Goal: Task Accomplishment & Management: Manage account settings

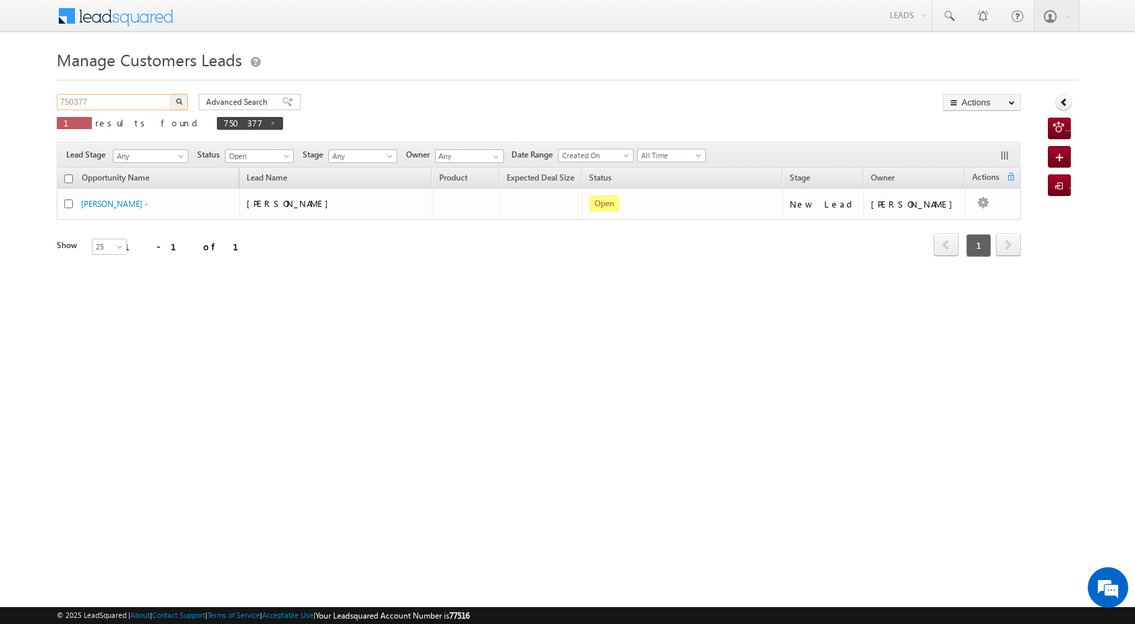
click at [100, 101] on input "750377" at bounding box center [115, 102] width 116 height 16
drag, startPoint x: 100, startPoint y: 101, endPoint x: 49, endPoint y: 103, distance: 51.4
click at [49, 103] on body "Menu [PERSON_NAME] [PERSON_NAME] a2@ks erve." at bounding box center [567, 191] width 1135 height 383
paste input "998"
type input "750998"
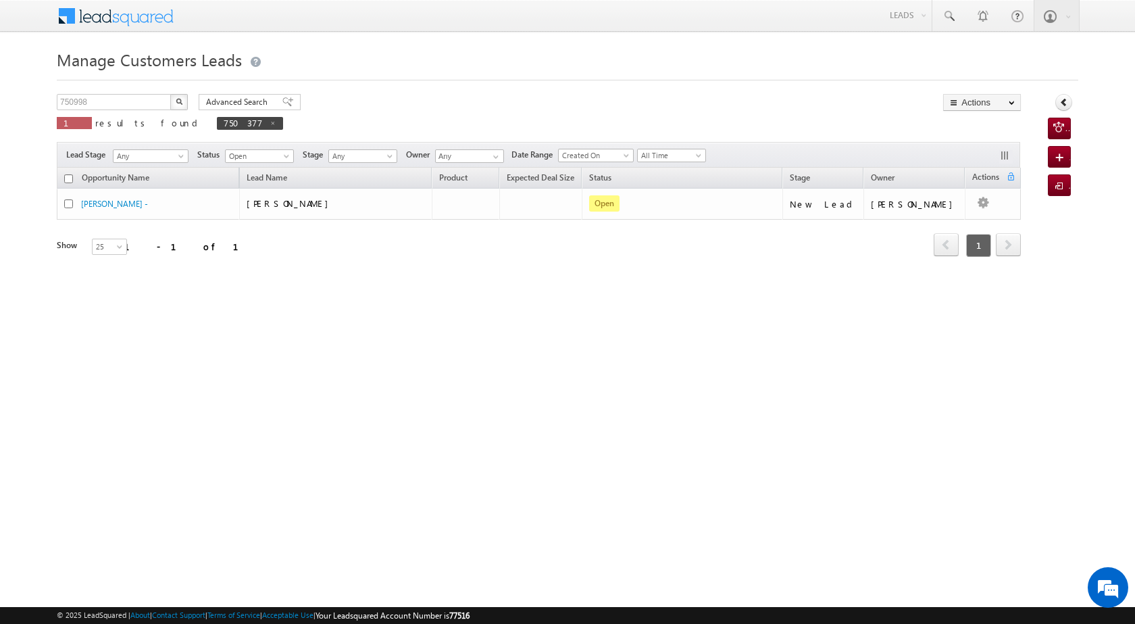
click at [182, 99] on img "button" at bounding box center [179, 101] width 7 height 7
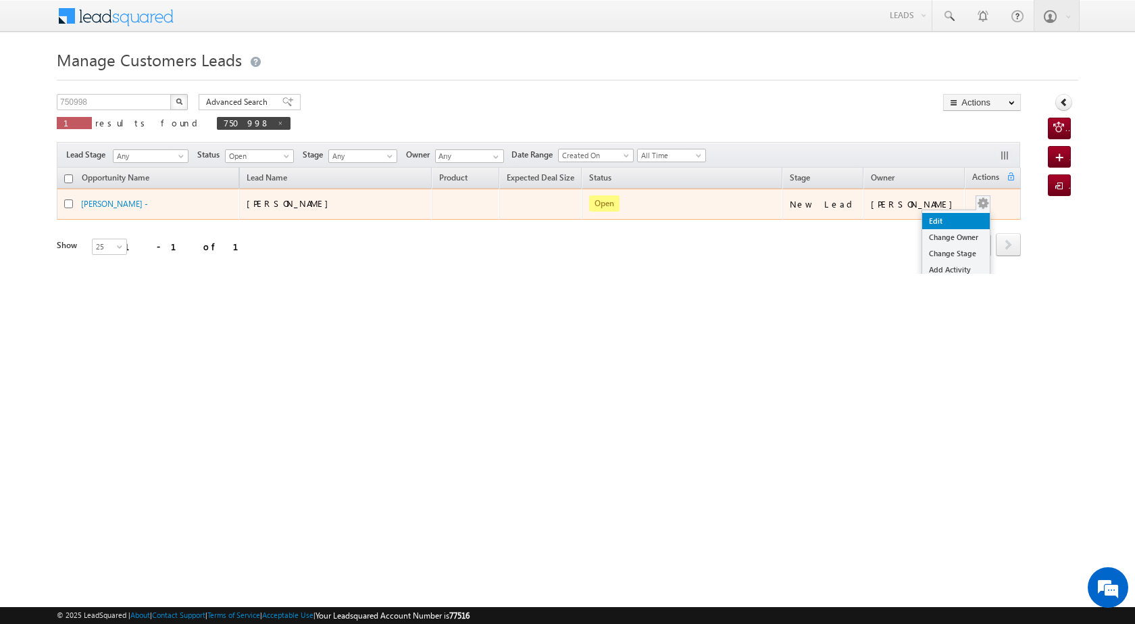
click at [955, 220] on link "Edit" at bounding box center [956, 221] width 68 height 16
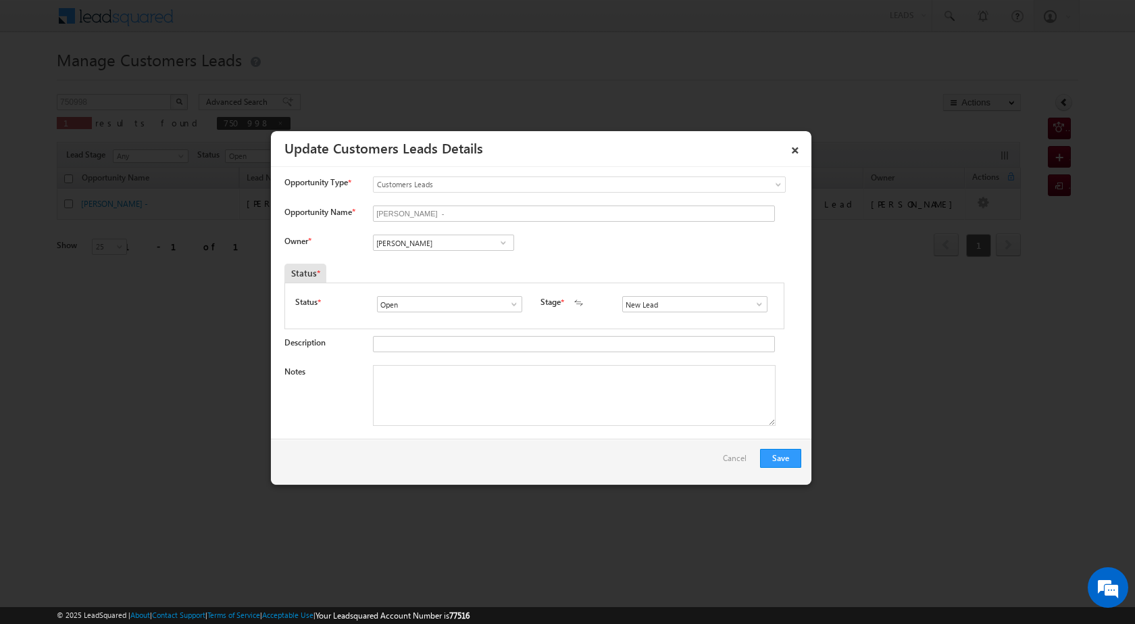
click at [503, 244] on span at bounding box center [504, 242] width 14 height 11
click at [427, 51] on div at bounding box center [567, 312] width 1135 height 624
click at [504, 245] on span at bounding box center [504, 242] width 14 height 11
type input "d"
click at [449, 296] on span "[PERSON_NAME][EMAIL_ADDRESS][DOMAIN_NAME]" at bounding box center [439, 293] width 122 height 10
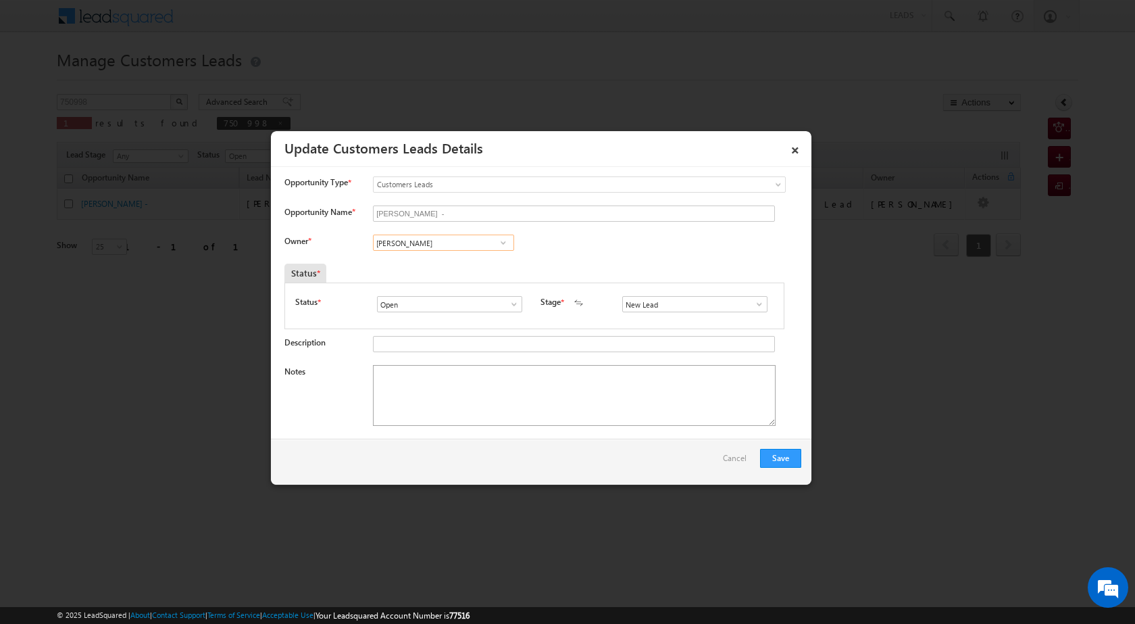
type input "[PERSON_NAME]"
click at [526, 407] on textarea "Notes" at bounding box center [574, 395] width 403 height 61
click at [503, 243] on span at bounding box center [504, 242] width 14 height 11
click at [493, 260] on link "[PERSON_NAME] [PERSON_NAME][EMAIL_ADDRESS][DOMAIN_NAME]" at bounding box center [443, 264] width 141 height 26
type input "[PERSON_NAME]"
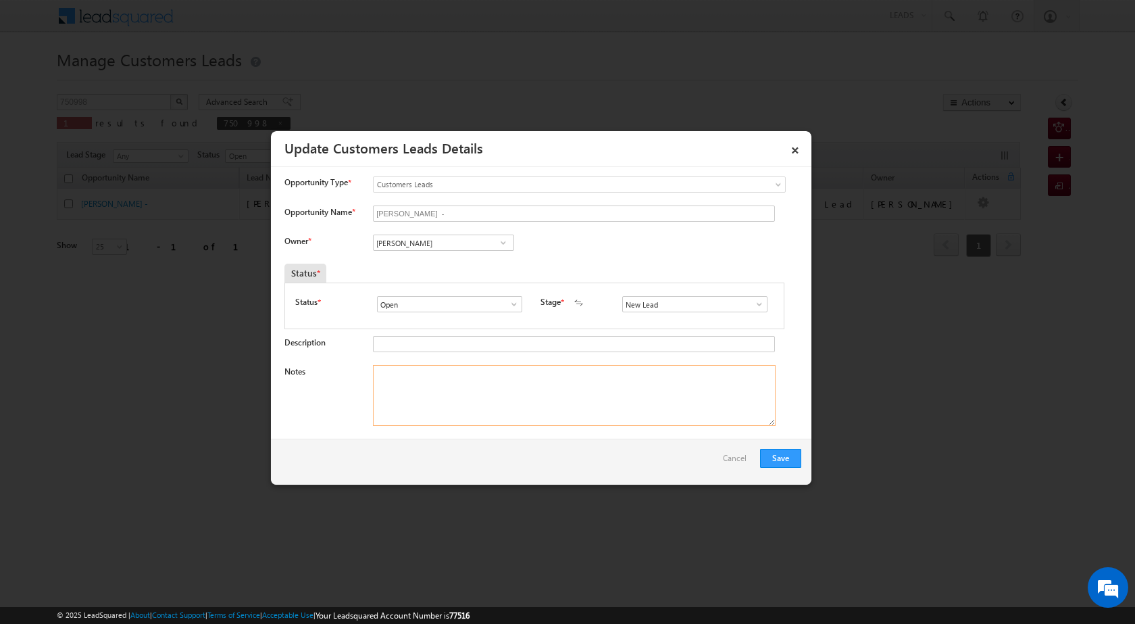
click at [493, 375] on textarea "Notes" at bounding box center [574, 395] width 403 height 61
click at [457, 409] on textarea "Notes" at bounding box center [574, 395] width 403 height 61
paste textarea "gorakhpur pincode [PERSON_NAME] fal [PERSON_NAME] plot registry 30 lac lac moth…"
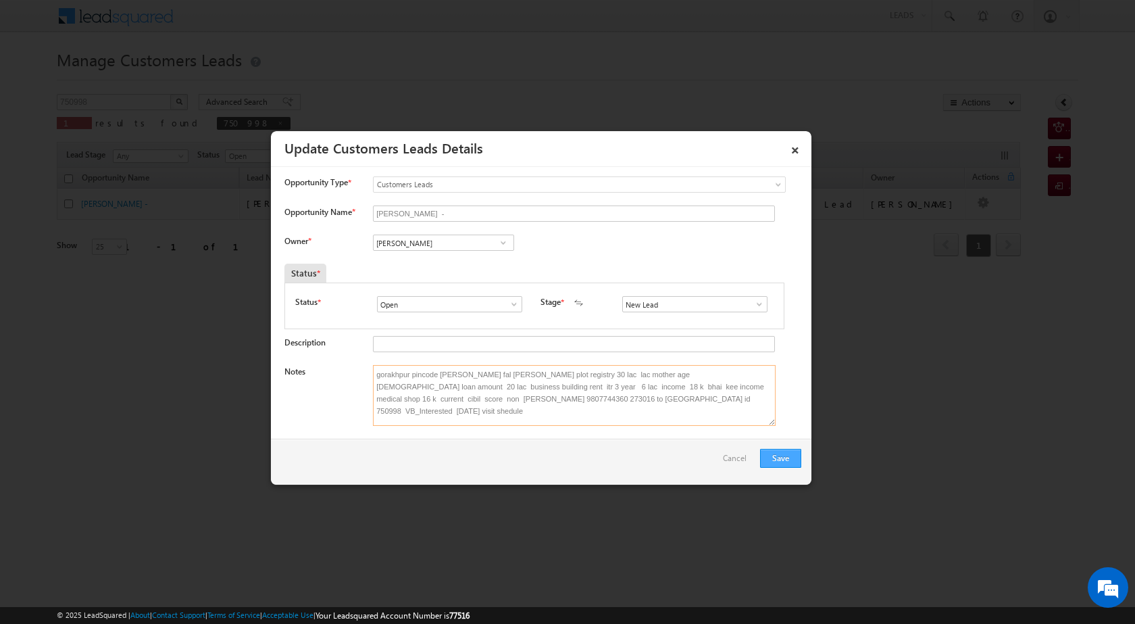
type textarea "gorakhpur pincode [PERSON_NAME] fal [PERSON_NAME] plot registry 30 lac lac moth…"
click at [780, 461] on button "Save" at bounding box center [780, 458] width 41 height 19
